Goal: Task Accomplishment & Management: Use online tool/utility

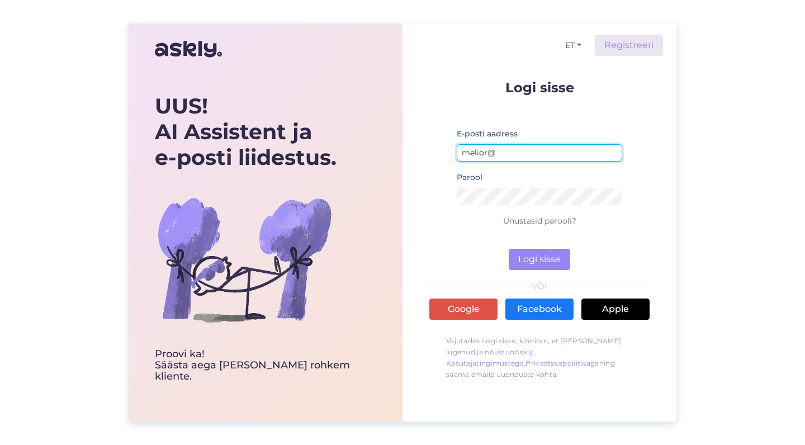
type input "melior@melior.ee"
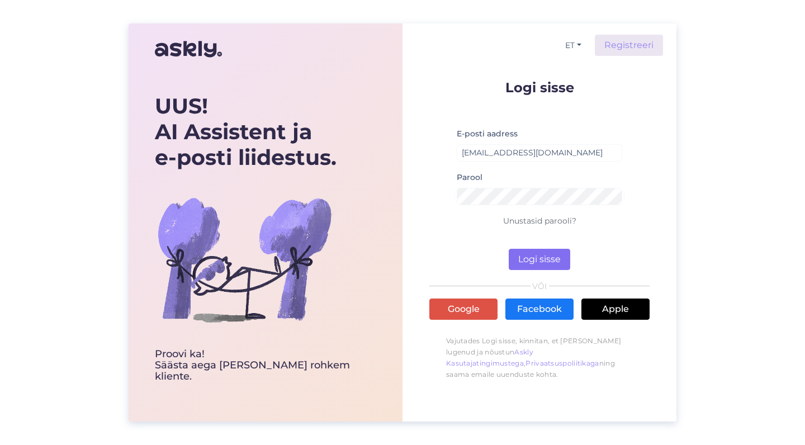
click at [536, 260] on button "Logi sisse" at bounding box center [540, 259] width 62 height 21
click at [529, 218] on link "Unustasid parooli?" at bounding box center [539, 221] width 73 height 10
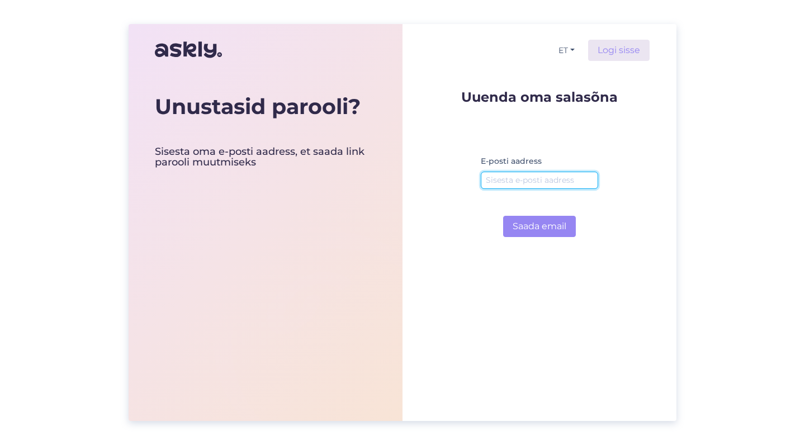
click at [523, 181] on input "email" at bounding box center [539, 180] width 117 height 17
type input "[EMAIL_ADDRESS][DOMAIN_NAME]"
click at [536, 226] on button "Saada email" at bounding box center [539, 226] width 73 height 21
click at [185, 49] on img at bounding box center [188, 49] width 67 height 27
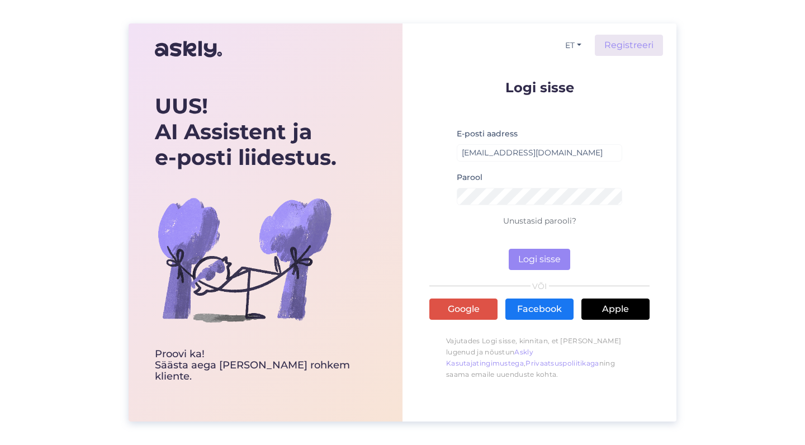
type input "[EMAIL_ADDRESS][DOMAIN_NAME]"
click at [654, 195] on div "ET Registreeri Logi sisse E-posti aadress [EMAIL_ADDRESS][DOMAIN_NAME] Parool U…" at bounding box center [540, 222] width 274 height 398
click at [536, 263] on button "Logi sisse" at bounding box center [540, 259] width 62 height 21
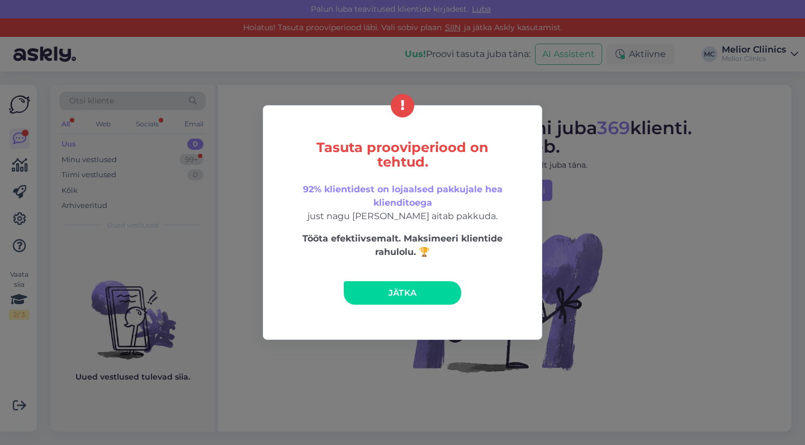
click at [412, 295] on span "Jätka" at bounding box center [403, 292] width 29 height 11
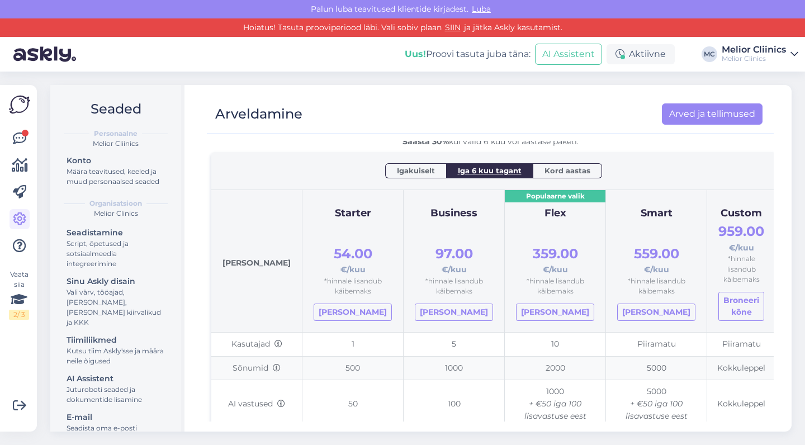
scroll to position [37, 0]
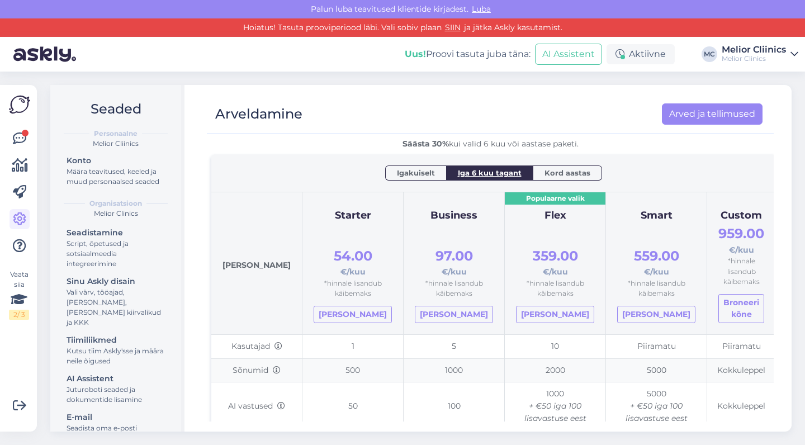
click at [423, 173] on span "Igakuiselt" at bounding box center [416, 172] width 38 height 11
click at [467, 172] on span "Iga 6 kuu tagant" at bounding box center [493, 172] width 64 height 11
click at [550, 172] on span "Kord aastas" at bounding box center [568, 172] width 46 height 11
click at [499, 175] on span "Iga 6 kuu tagant" at bounding box center [490, 172] width 64 height 11
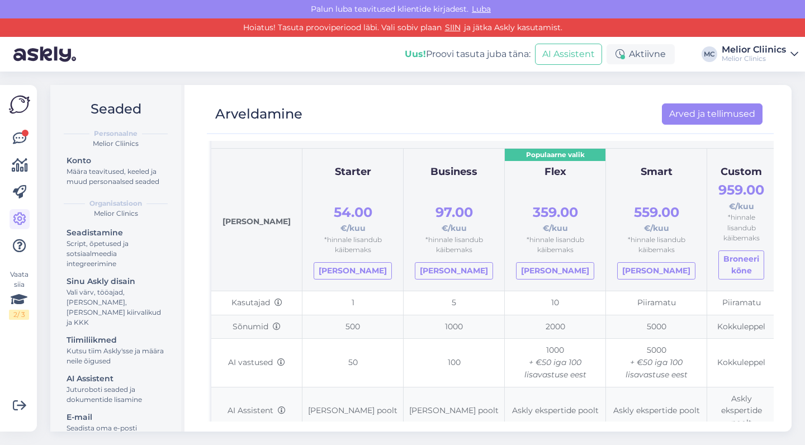
scroll to position [82, 0]
click at [19, 136] on icon at bounding box center [19, 138] width 13 height 13
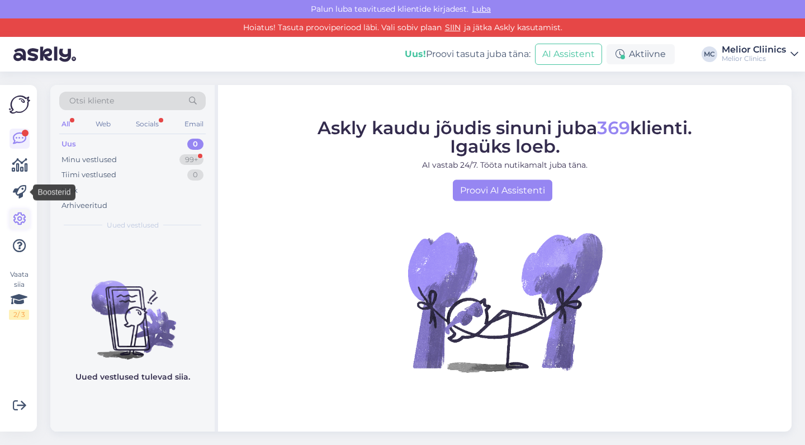
click at [20, 216] on icon at bounding box center [19, 218] width 13 height 13
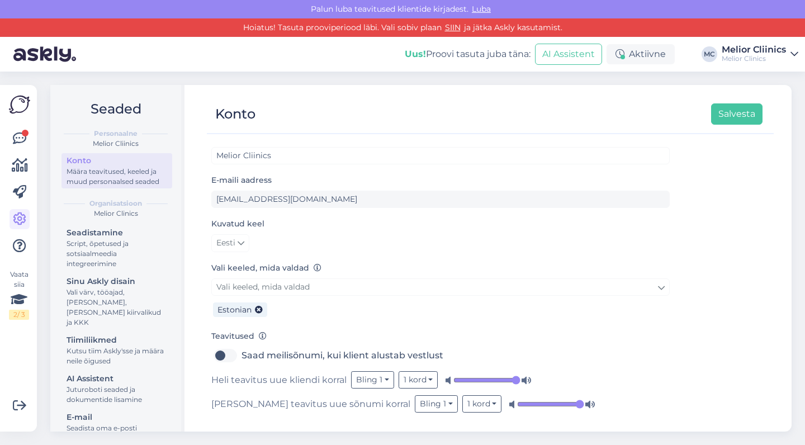
scroll to position [11, 0]
click at [18, 222] on icon at bounding box center [19, 218] width 13 height 13
click at [20, 191] on icon at bounding box center [19, 192] width 13 height 13
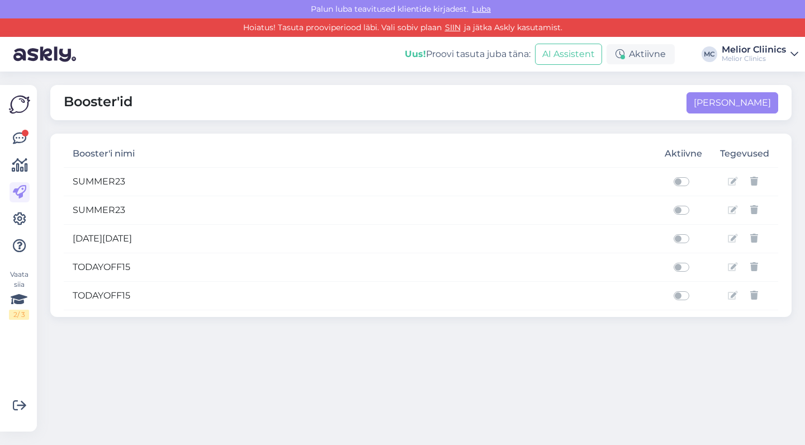
click at [21, 107] on img at bounding box center [19, 104] width 21 height 21
click at [20, 163] on icon at bounding box center [20, 165] width 16 height 13
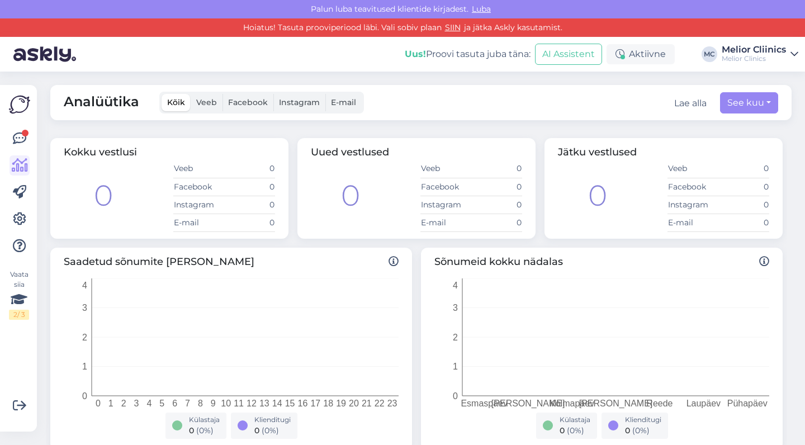
click at [203, 104] on span "Veeb" at bounding box center [206, 102] width 21 height 10
click at [191, 94] on input "Veeb" at bounding box center [191, 94] width 0 height 0
click at [739, 102] on button "See kuu" at bounding box center [749, 102] width 58 height 21
select select "7"
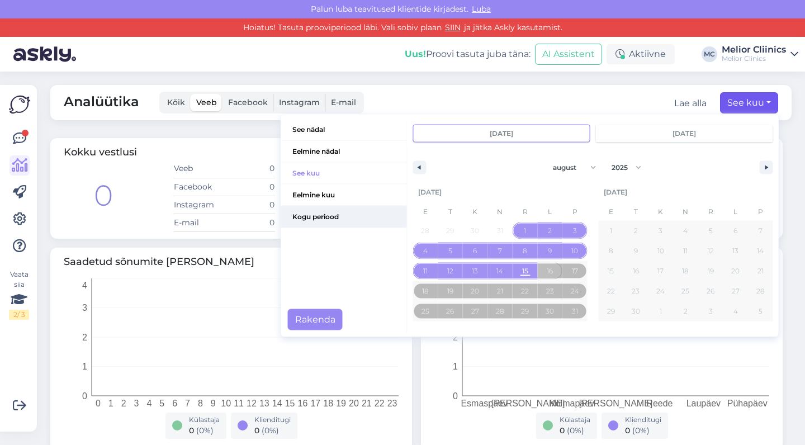
click at [328, 213] on span "Kogu periood" at bounding box center [344, 216] width 126 height 21
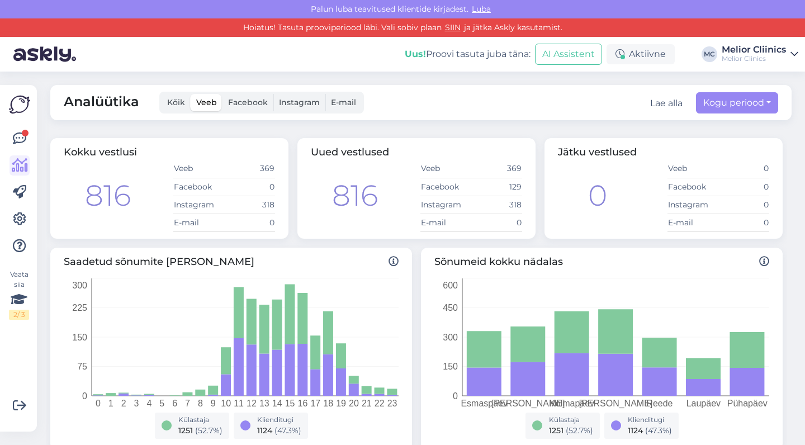
click at [250, 108] on label "Facebook" at bounding box center [248, 102] width 51 height 17
click at [223, 94] on input "Facebook" at bounding box center [223, 94] width 0 height 0
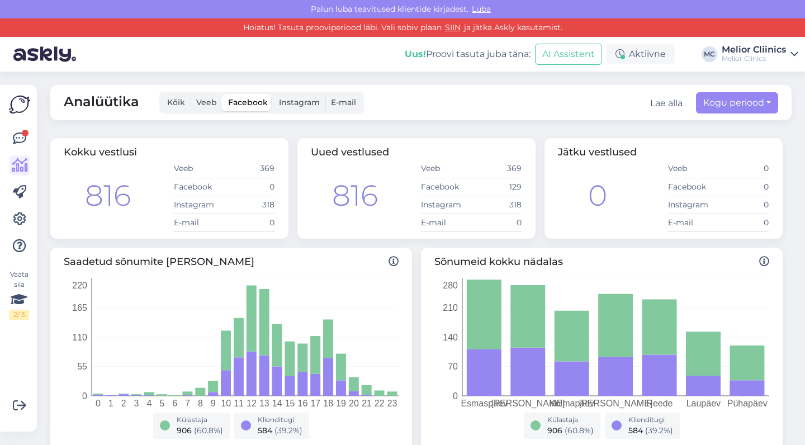
click at [342, 107] on label "E-mail" at bounding box center [343, 102] width 36 height 17
click at [325, 94] on input "E-mail" at bounding box center [325, 94] width 0 height 0
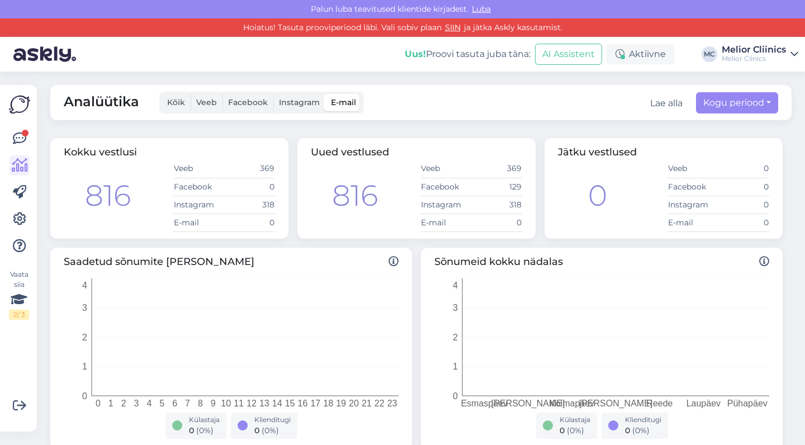
click at [728, 56] on div "Melior Clinics" at bounding box center [754, 58] width 64 height 9
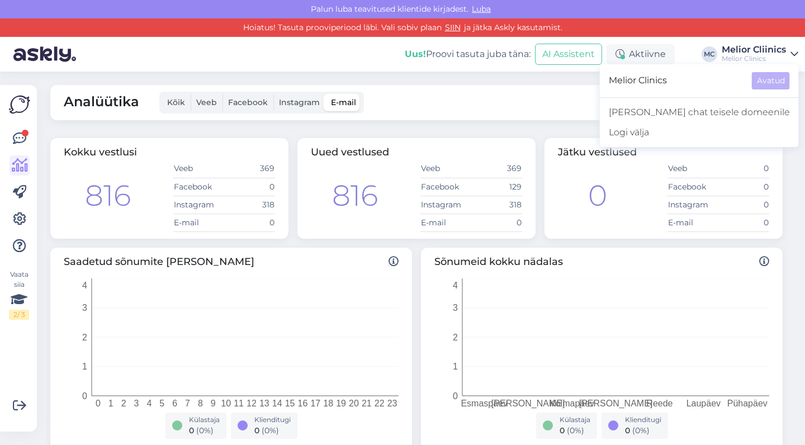
click at [616, 89] on div "Analüütika Kõik Veeb Facebook Instagram E-mail Lae alla Kogu periood See nädal …" at bounding box center [420, 102] width 741 height 35
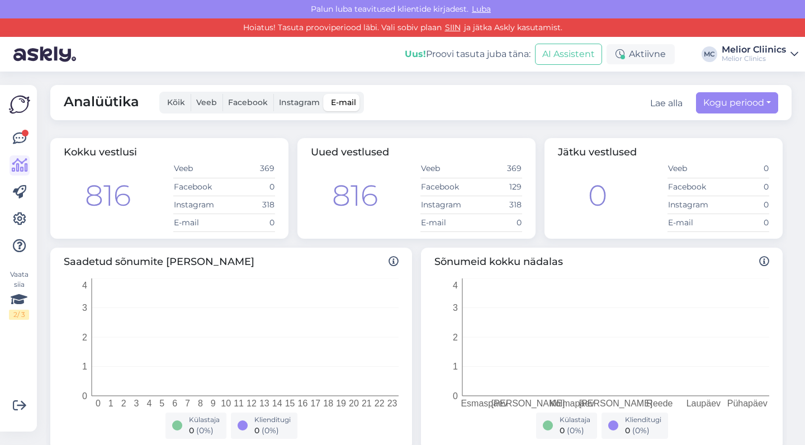
click at [770, 53] on div "Melior Cliinics" at bounding box center [754, 49] width 64 height 9
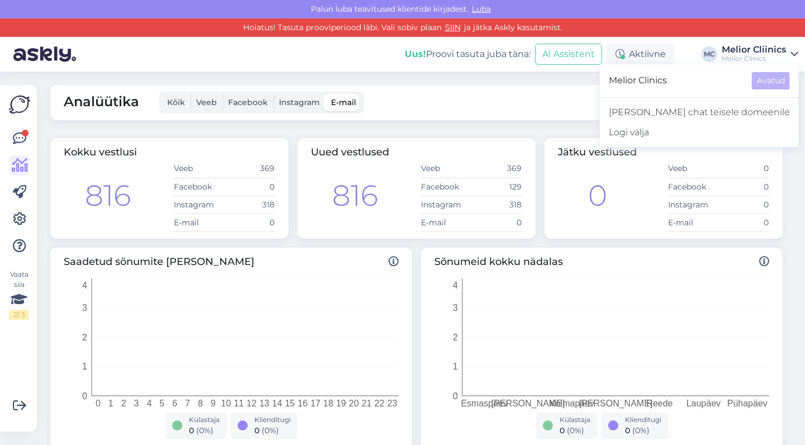
click at [632, 85] on div "Analüütika Kõik Veeb Facebook Instagram E-mail Lae alla Kogu periood See nädal …" at bounding box center [420, 102] width 741 height 35
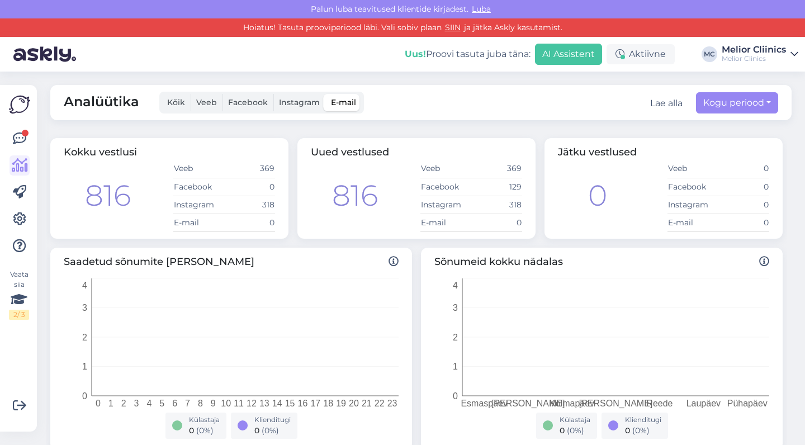
click at [581, 58] on button "AI Assistent" at bounding box center [568, 54] width 67 height 21
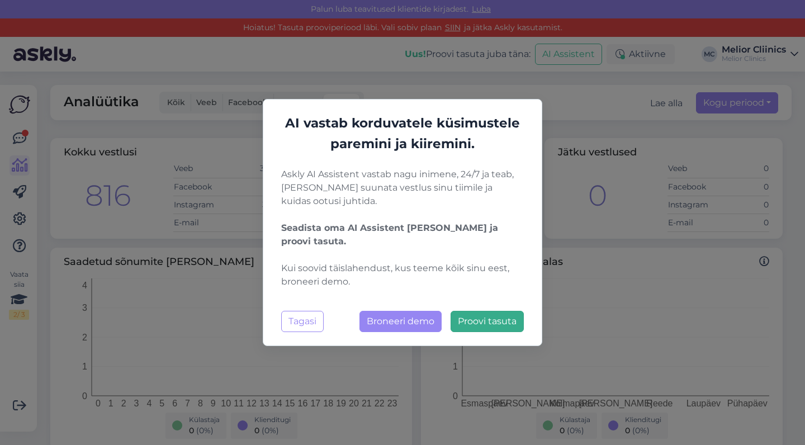
click at [480, 326] on span "Proovi tasuta" at bounding box center [487, 321] width 59 height 11
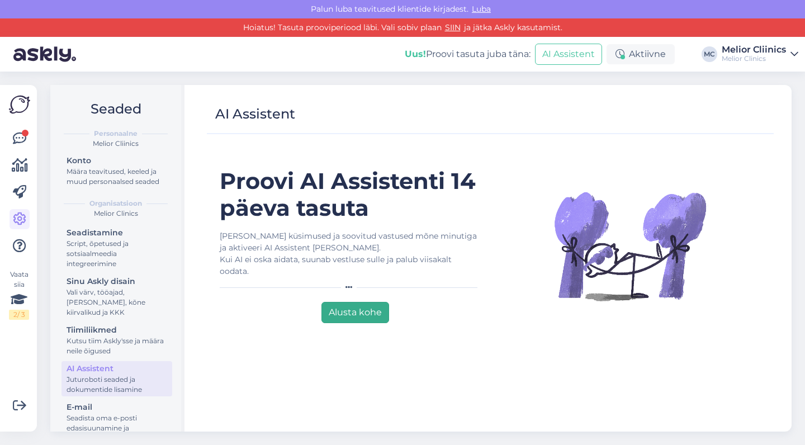
click at [371, 313] on button "Alusta kohe" at bounding box center [355, 312] width 68 height 21
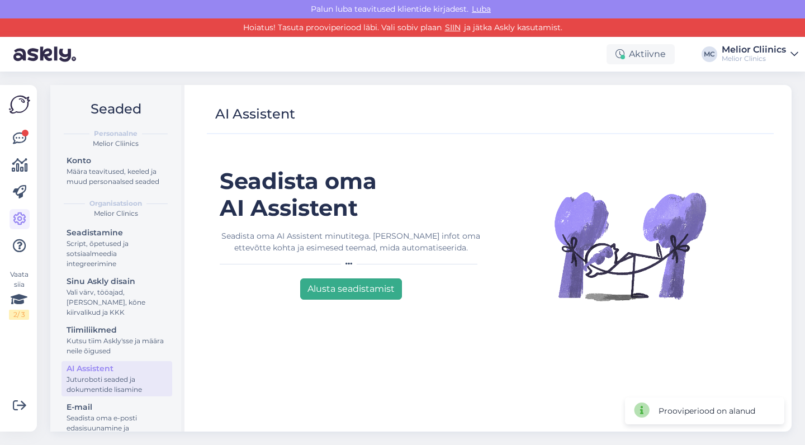
click at [377, 295] on button "Alusta seadistamist" at bounding box center [351, 288] width 102 height 21
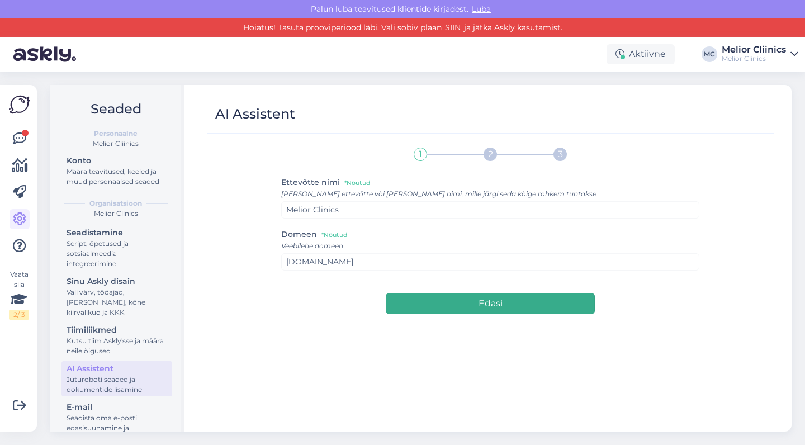
click at [418, 305] on button "Edasi" at bounding box center [490, 303] width 209 height 21
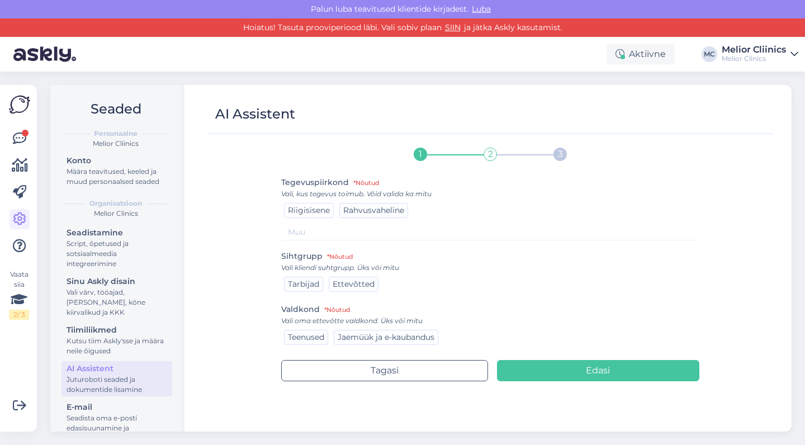
click at [326, 212] on span "Riigisisene" at bounding box center [309, 210] width 42 height 10
click at [313, 282] on span "Tarbijad" at bounding box center [303, 284] width 31 height 10
click at [315, 340] on span "Teenused" at bounding box center [306, 337] width 36 height 10
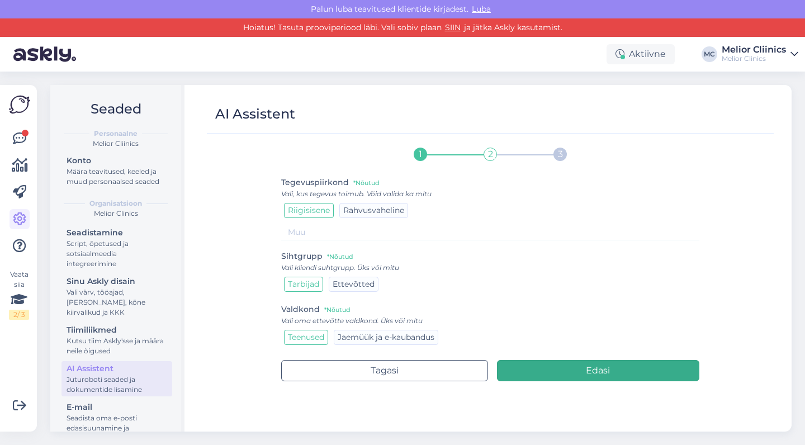
click at [554, 378] on button "Edasi" at bounding box center [598, 370] width 203 height 21
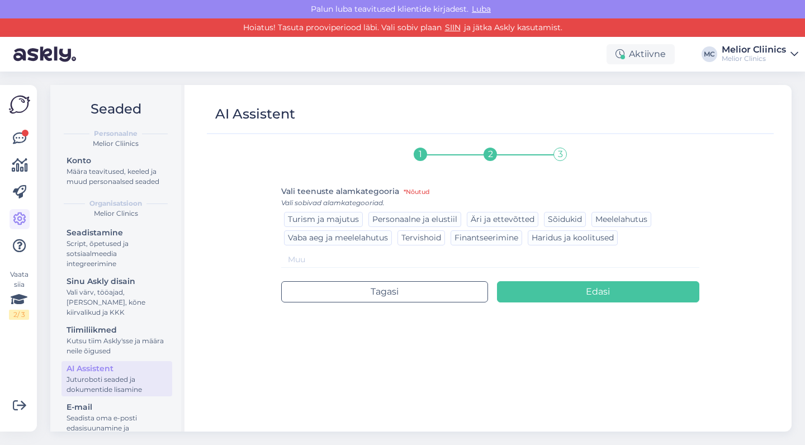
click at [433, 239] on span "Tervishoid" at bounding box center [421, 238] width 40 height 10
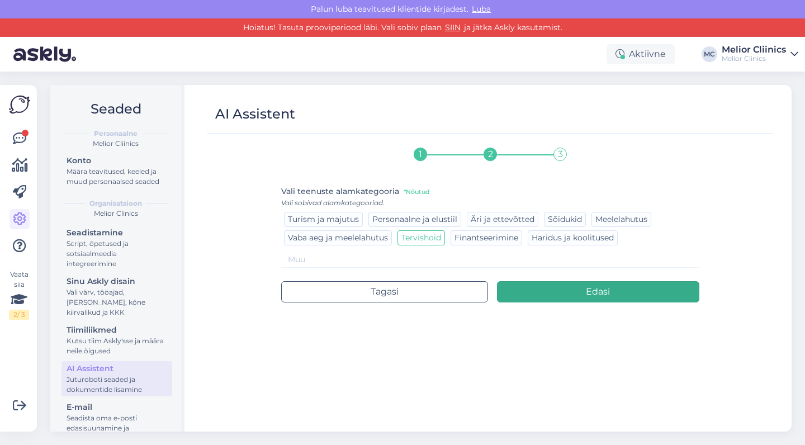
click at [567, 286] on button "Edasi" at bounding box center [598, 291] width 203 height 21
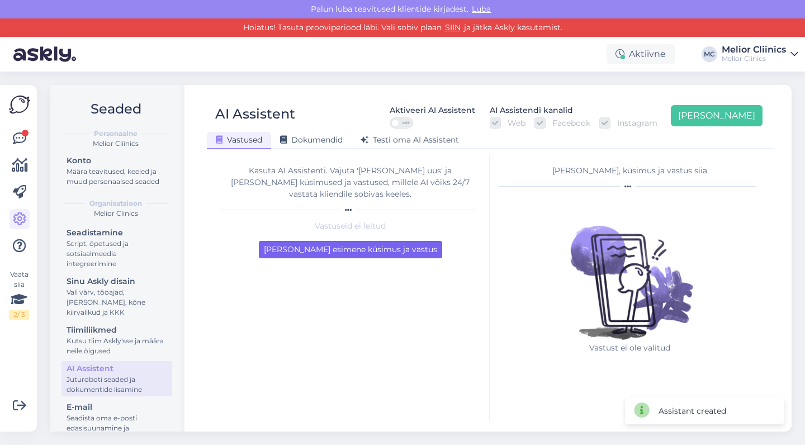
click at [363, 243] on button "Lisa esimene küsimus ja vastus" at bounding box center [350, 249] width 183 height 17
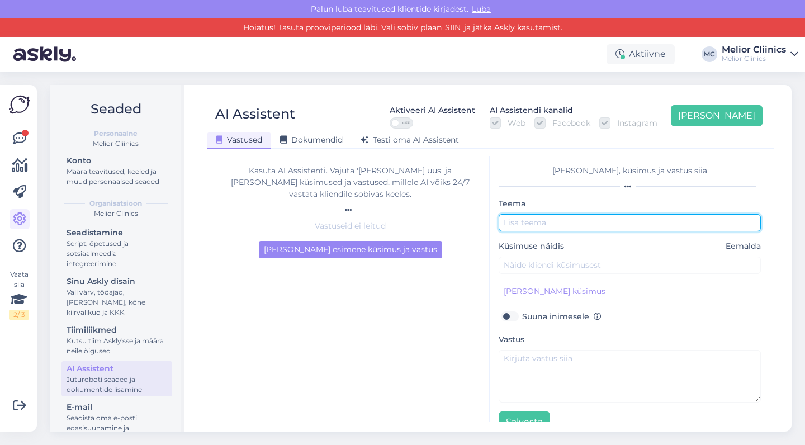
click at [540, 228] on input "text" at bounding box center [630, 222] width 262 height 17
click at [416, 314] on div "Kasuta AI Assistenti. Vajuta 'Lisa uus' ja lisa küsimused ja vastused, millele …" at bounding box center [350, 289] width 279 height 266
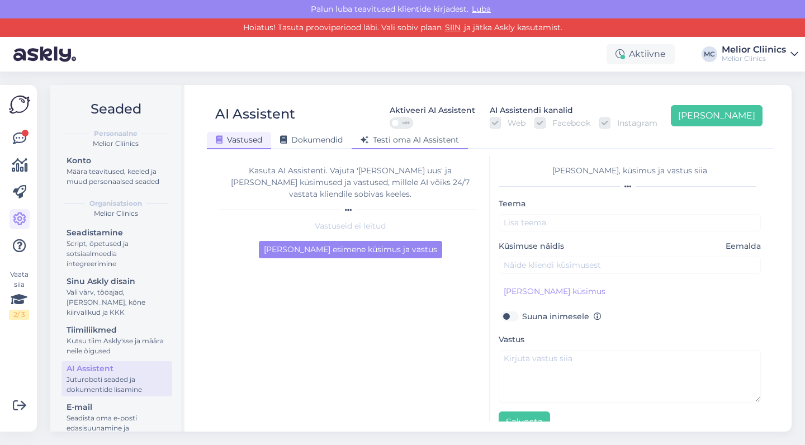
click at [394, 141] on span "Testi oma AI Assistent" at bounding box center [410, 140] width 98 height 10
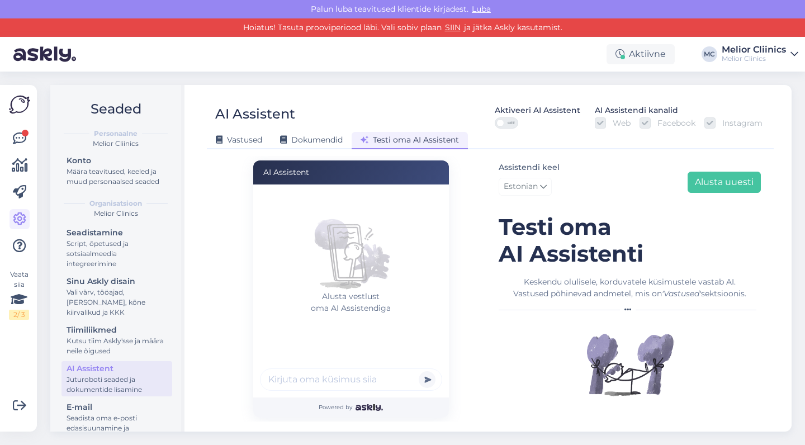
click at [365, 381] on input "text" at bounding box center [351, 379] width 182 height 22
type input "tere kas te pakute dna teste"
click at [427, 379] on button "submit" at bounding box center [427, 379] width 17 height 17
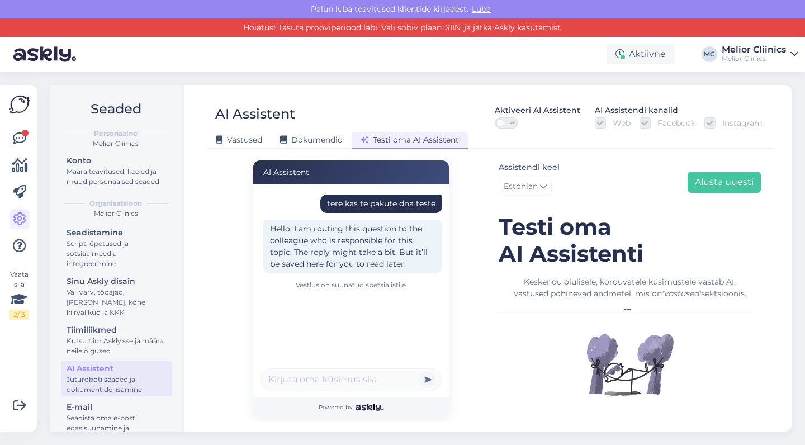
click at [429, 378] on button "submit" at bounding box center [427, 379] width 17 height 17
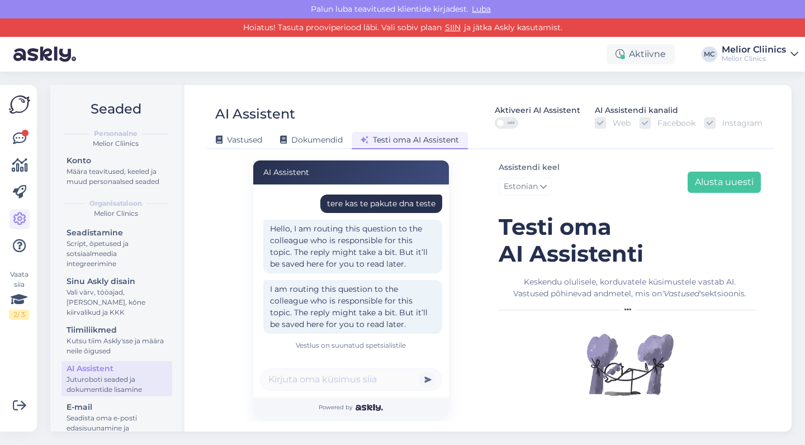
scroll to position [2, 0]
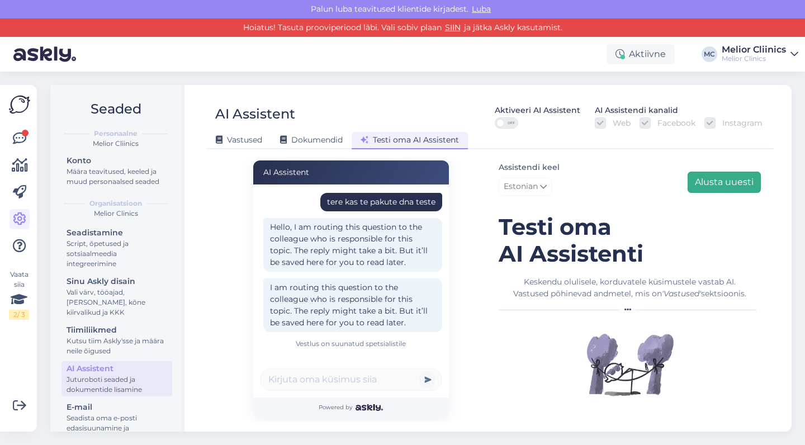
click at [731, 183] on button "Alusta uuesti" at bounding box center [724, 182] width 73 height 21
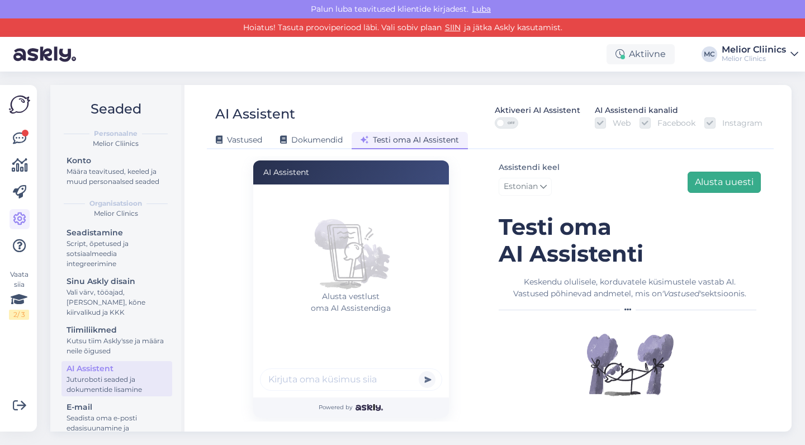
scroll to position [0, 0]
click at [268, 381] on input "is on plasma" at bounding box center [351, 379] width 182 height 22
click at [344, 381] on input "mis on plasma" at bounding box center [351, 379] width 182 height 22
type input "mis on plasmateraapa"
click at [427, 379] on button "submit" at bounding box center [427, 379] width 17 height 17
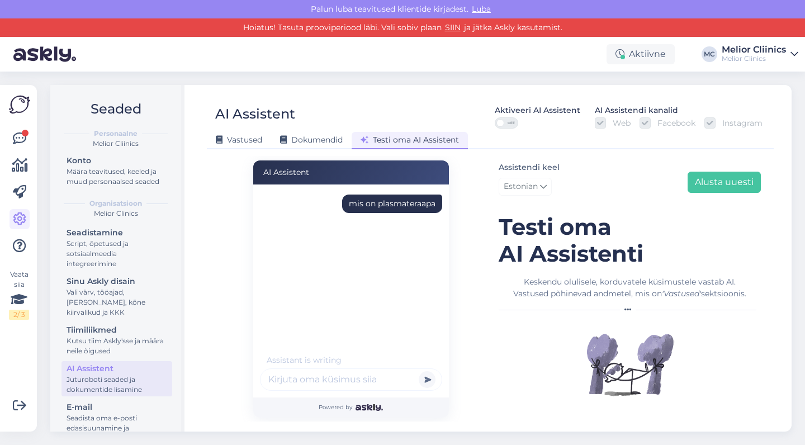
click at [425, 383] on button "submit" at bounding box center [427, 379] width 17 height 17
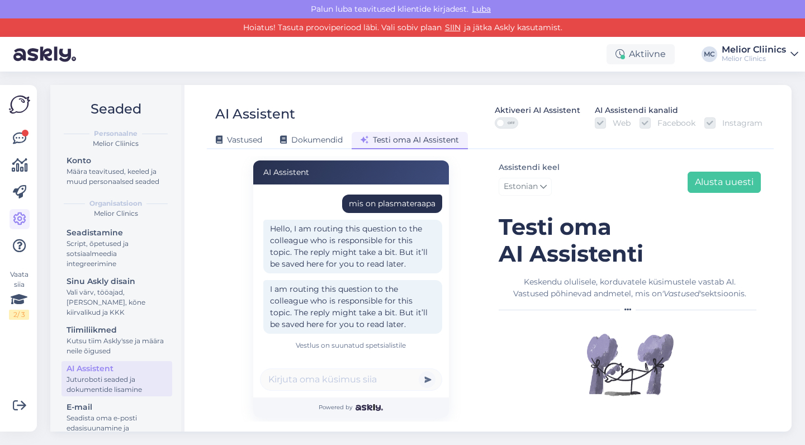
scroll to position [2, 0]
click at [453, 32] on link "SIIN" at bounding box center [453, 27] width 22 height 10
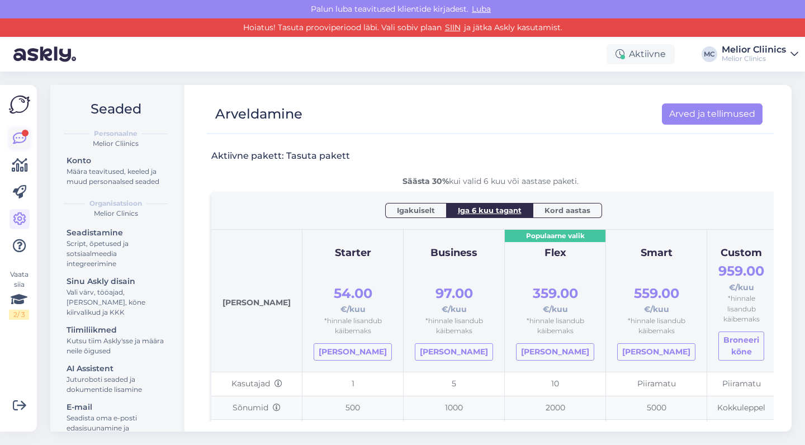
click at [22, 141] on icon at bounding box center [19, 138] width 13 height 13
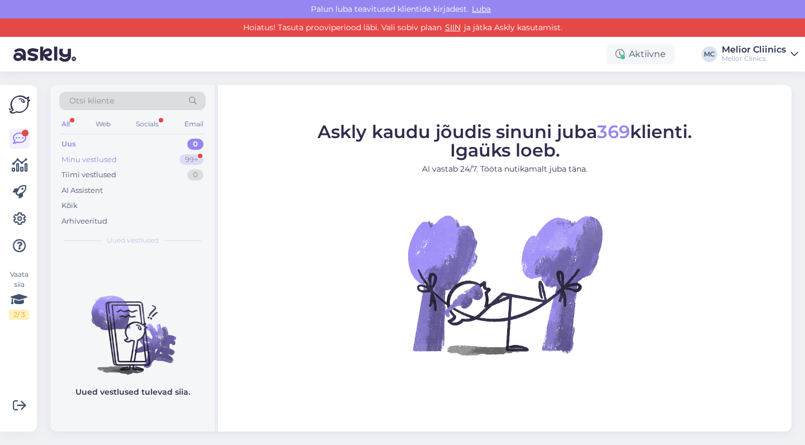
click at [94, 160] on div "Minu vestlused" at bounding box center [89, 159] width 55 height 11
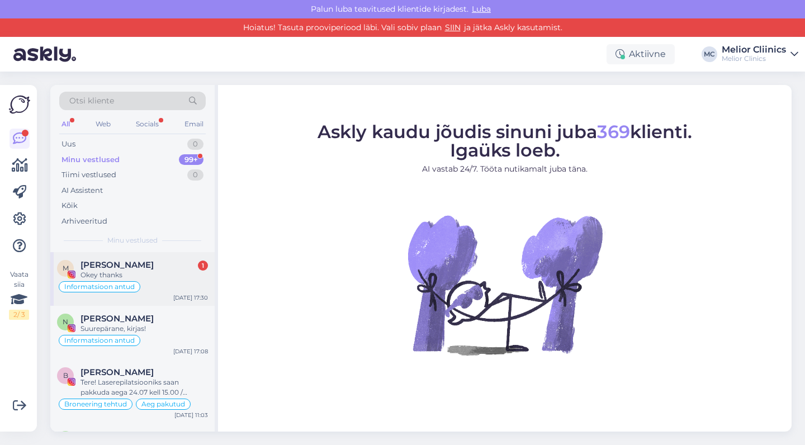
click at [136, 270] on div "Okey thanks" at bounding box center [144, 275] width 127 height 10
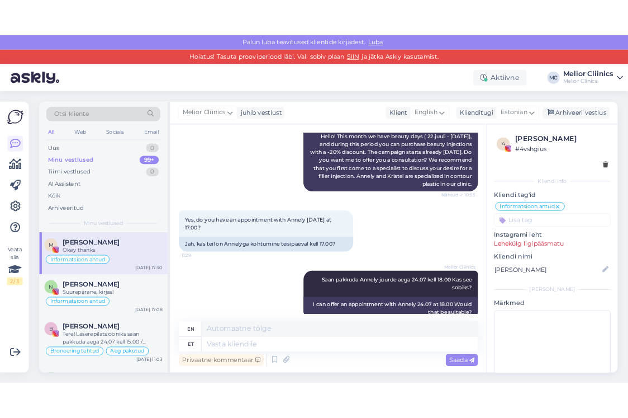
scroll to position [1448, 0]
